Goal: Find specific page/section: Find specific page/section

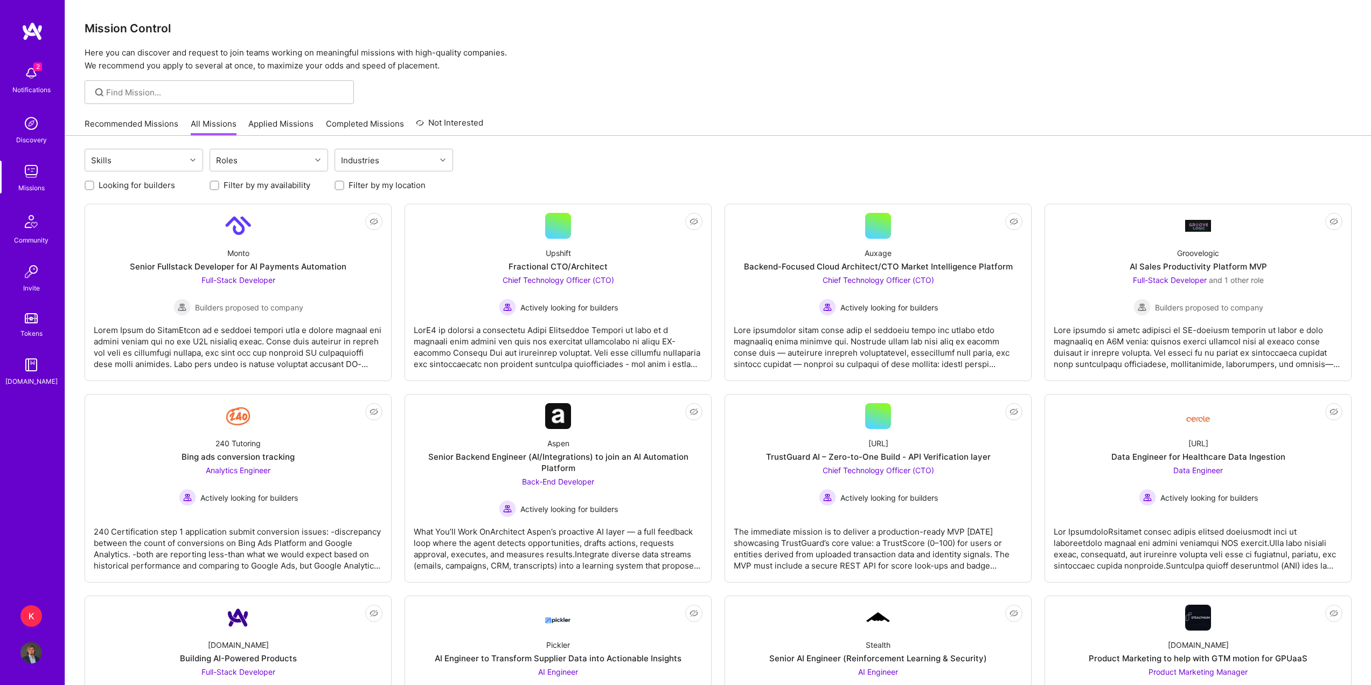
click at [30, 175] on img at bounding box center [31, 172] width 22 height 22
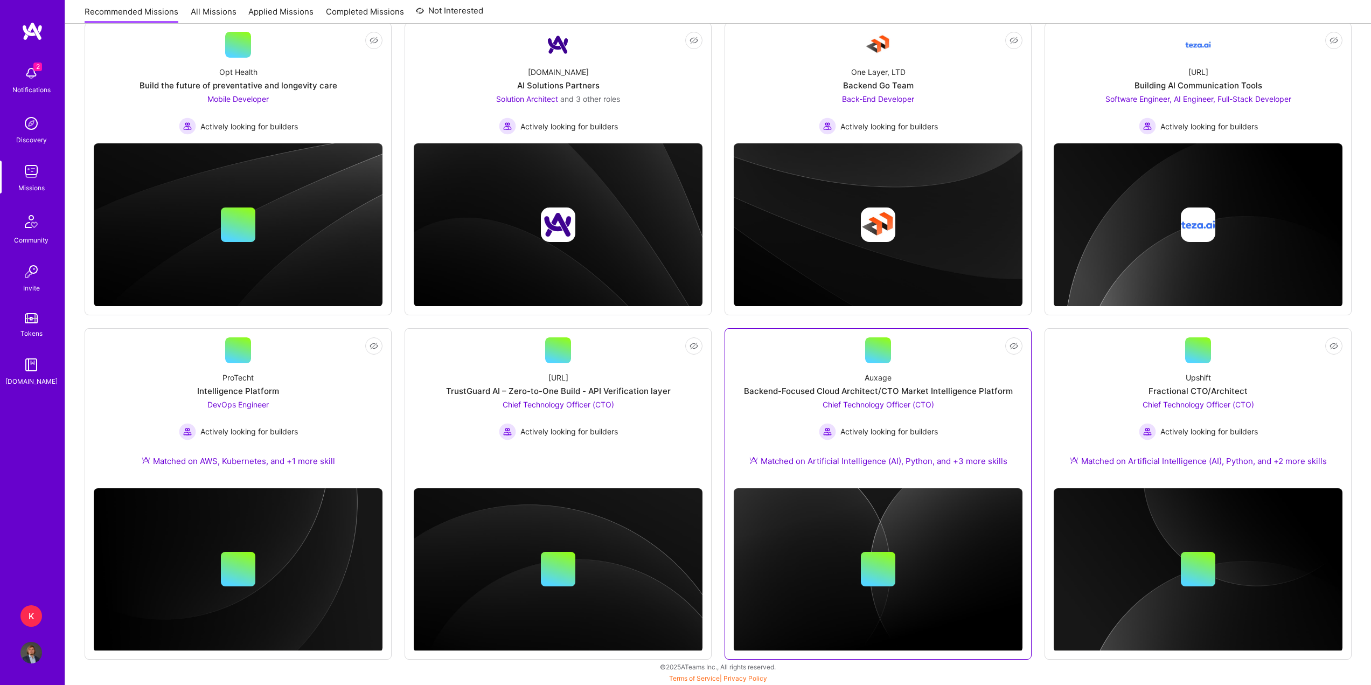
scroll to position [159, 0]
click at [37, 621] on div "K" at bounding box center [31, 616] width 22 height 22
